Goal: Check status: Check status

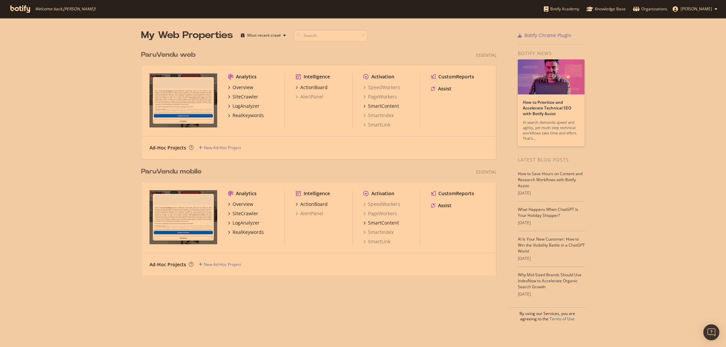
scroll to position [347, 726]
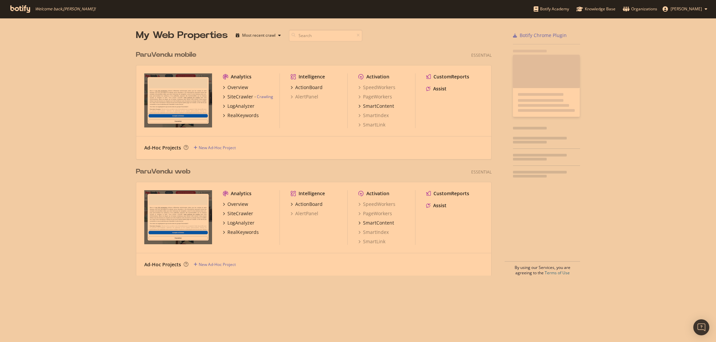
scroll to position [342, 716]
